Goal: Information Seeking & Learning: Learn about a topic

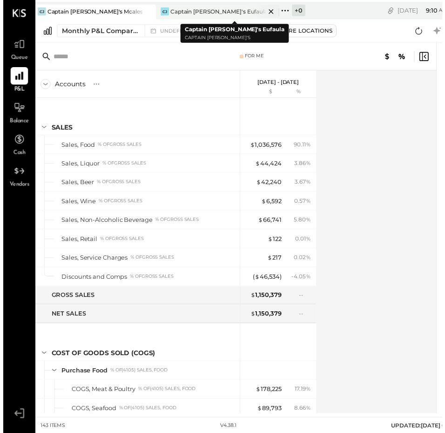
click at [177, 10] on div "Captain [PERSON_NAME]'s Eufaula" at bounding box center [218, 11] width 96 height 8
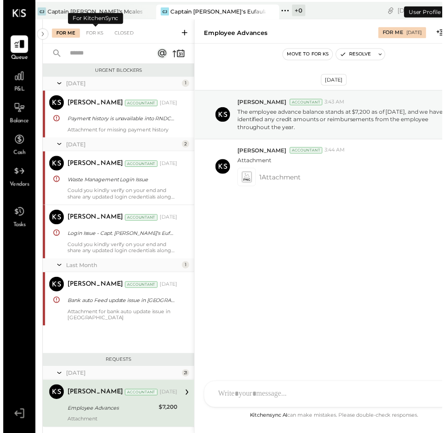
scroll to position [156, 0]
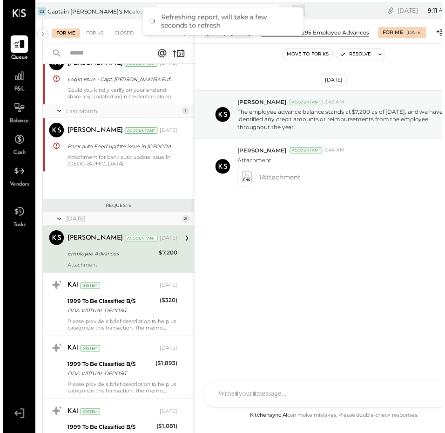
click at [267, 267] on div "[DATE] [PERSON_NAME] Accountant 3:43 AM The employee advance balance stands at …" at bounding box center [335, 229] width 282 height 371
click at [19, 86] on div at bounding box center [16, 77] width 18 height 18
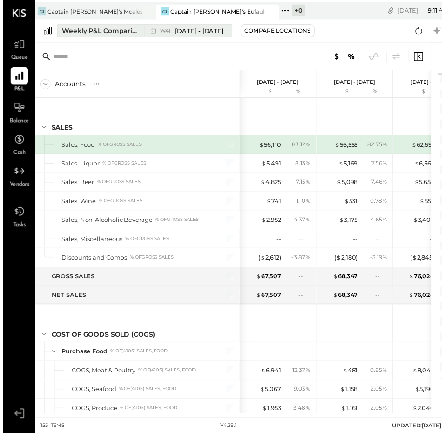
click at [119, 28] on div "Weekly P&L Comparison" at bounding box center [99, 31] width 78 height 9
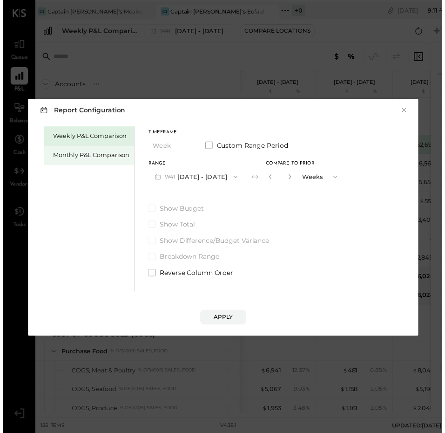
click at [96, 153] on div "Monthly P&L Comparison" at bounding box center [89, 157] width 77 height 9
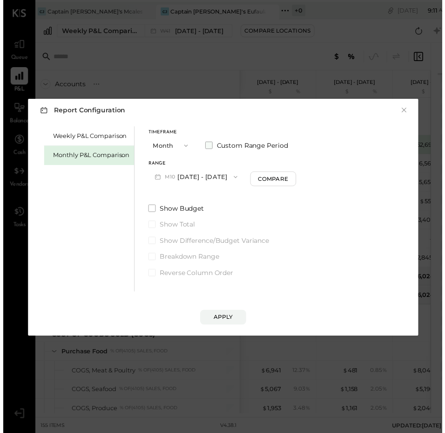
click at [209, 144] on span at bounding box center [208, 147] width 7 height 7
click at [198, 176] on icon "button" at bounding box center [194, 179] width 7 height 7
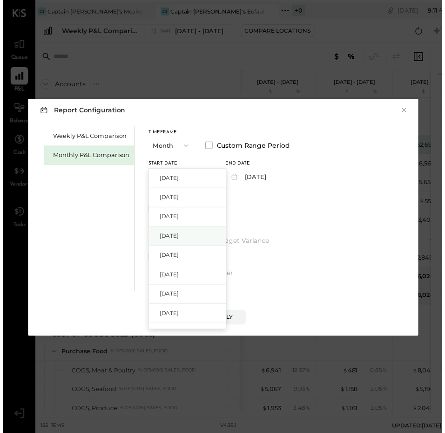
click at [178, 237] on span "[DATE]" at bounding box center [168, 239] width 20 height 8
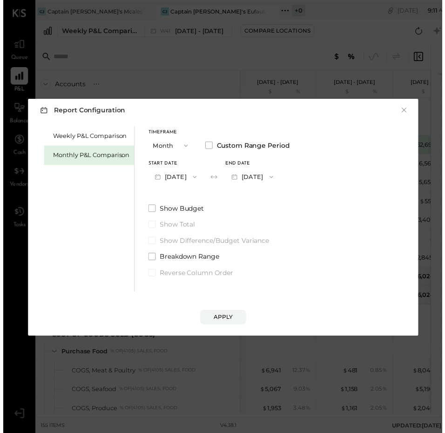
click at [276, 177] on icon "button" at bounding box center [271, 179] width 7 height 7
click at [281, 194] on div "[DATE]" at bounding box center [265, 201] width 78 height 20
click at [236, 314] on button "Apply" at bounding box center [223, 321] width 47 height 15
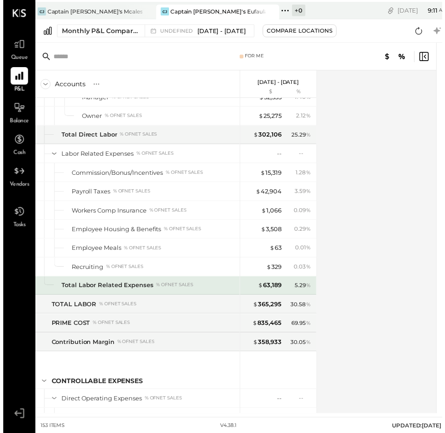
scroll to position [1136, 0]
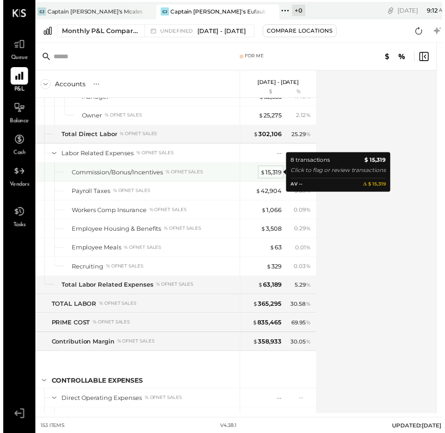
click at [273, 177] on div "$ 15,319" at bounding box center [271, 174] width 21 height 9
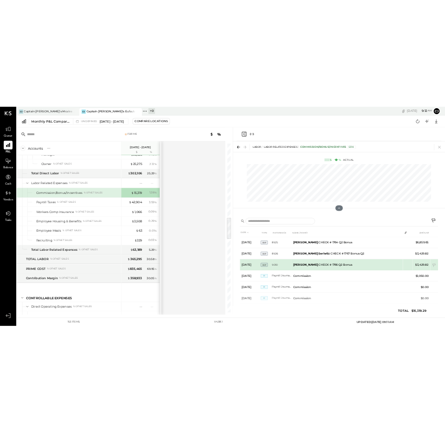
scroll to position [55, 0]
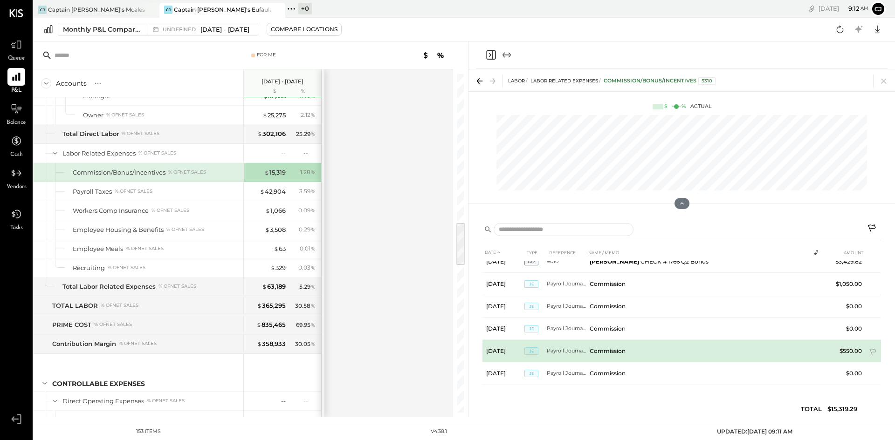
click at [445, 351] on td "Commission" at bounding box center [698, 351] width 224 height 22
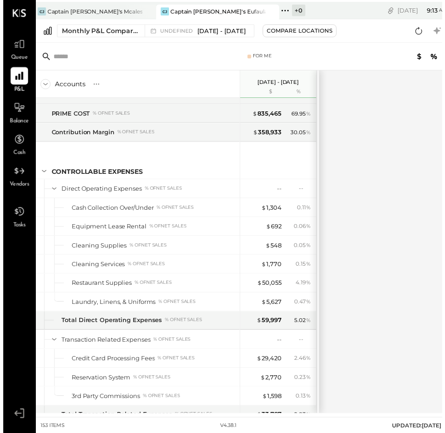
scroll to position [1399, 0]
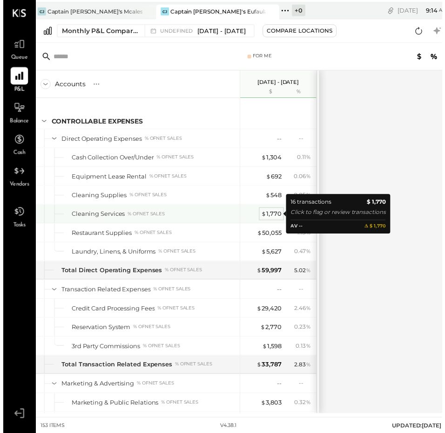
click at [274, 213] on div "$ 1,770" at bounding box center [272, 216] width 21 height 9
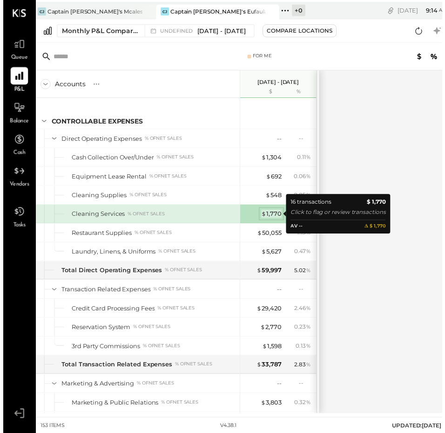
scroll to position [55, 0]
click at [276, 216] on div "$ 1,770" at bounding box center [272, 216] width 21 height 9
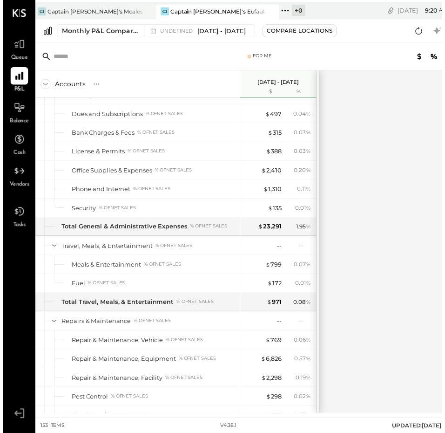
scroll to position [1843, 0]
